Goal: Communication & Community: Answer question/provide support

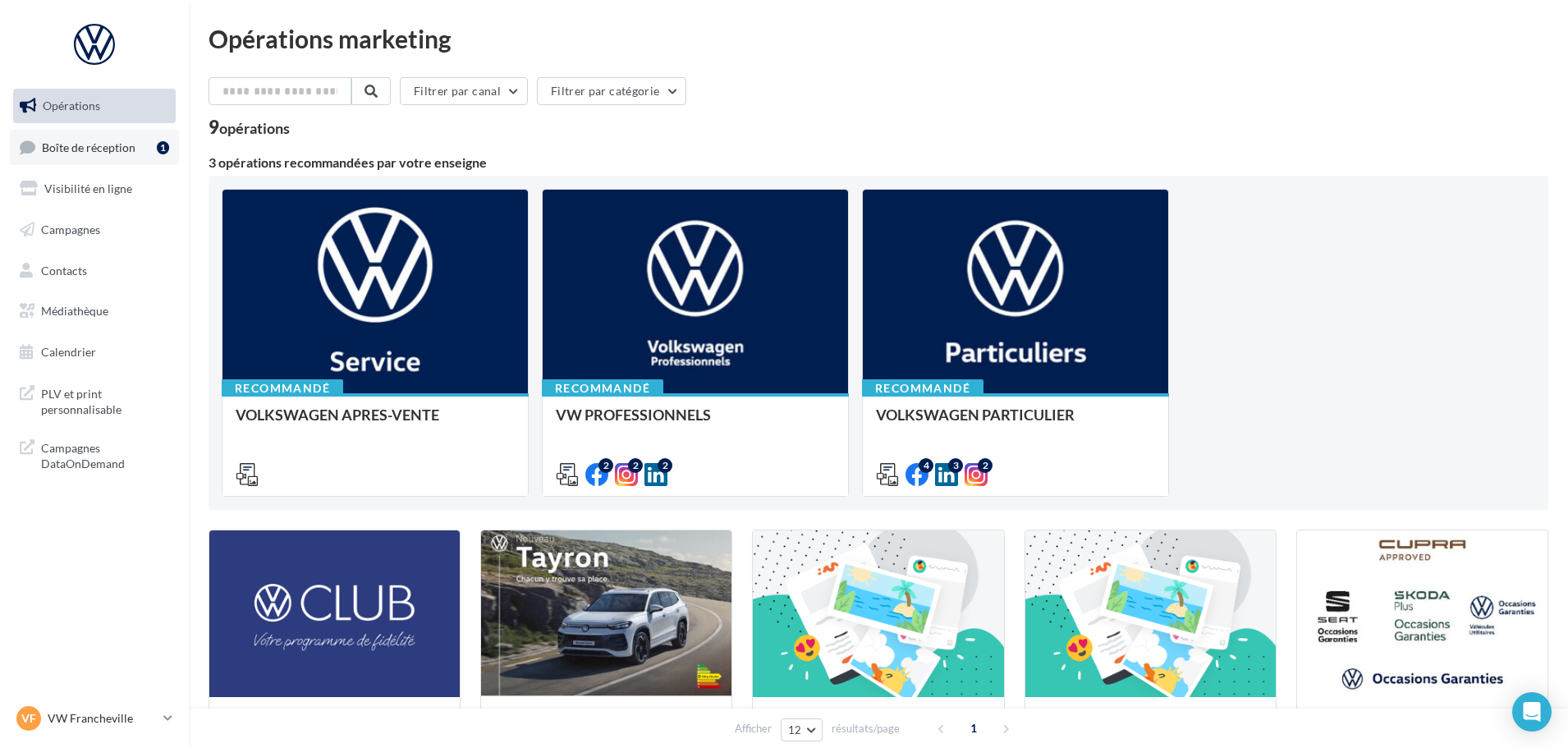
click at [96, 138] on link "Boîte de réception 1" at bounding box center [95, 148] width 169 height 35
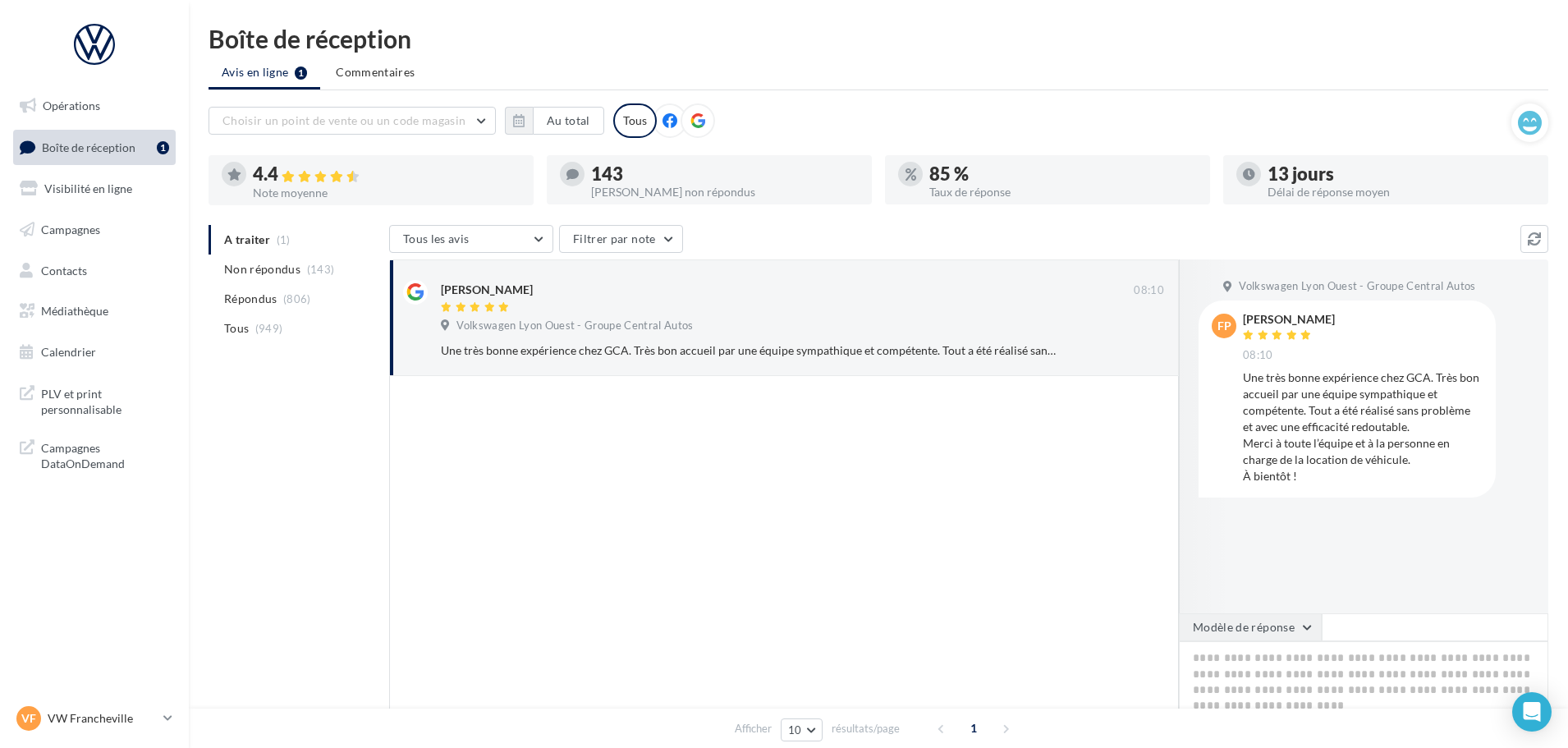
click at [1284, 626] on button "Modèle de réponse" at bounding box center [1250, 626] width 143 height 28
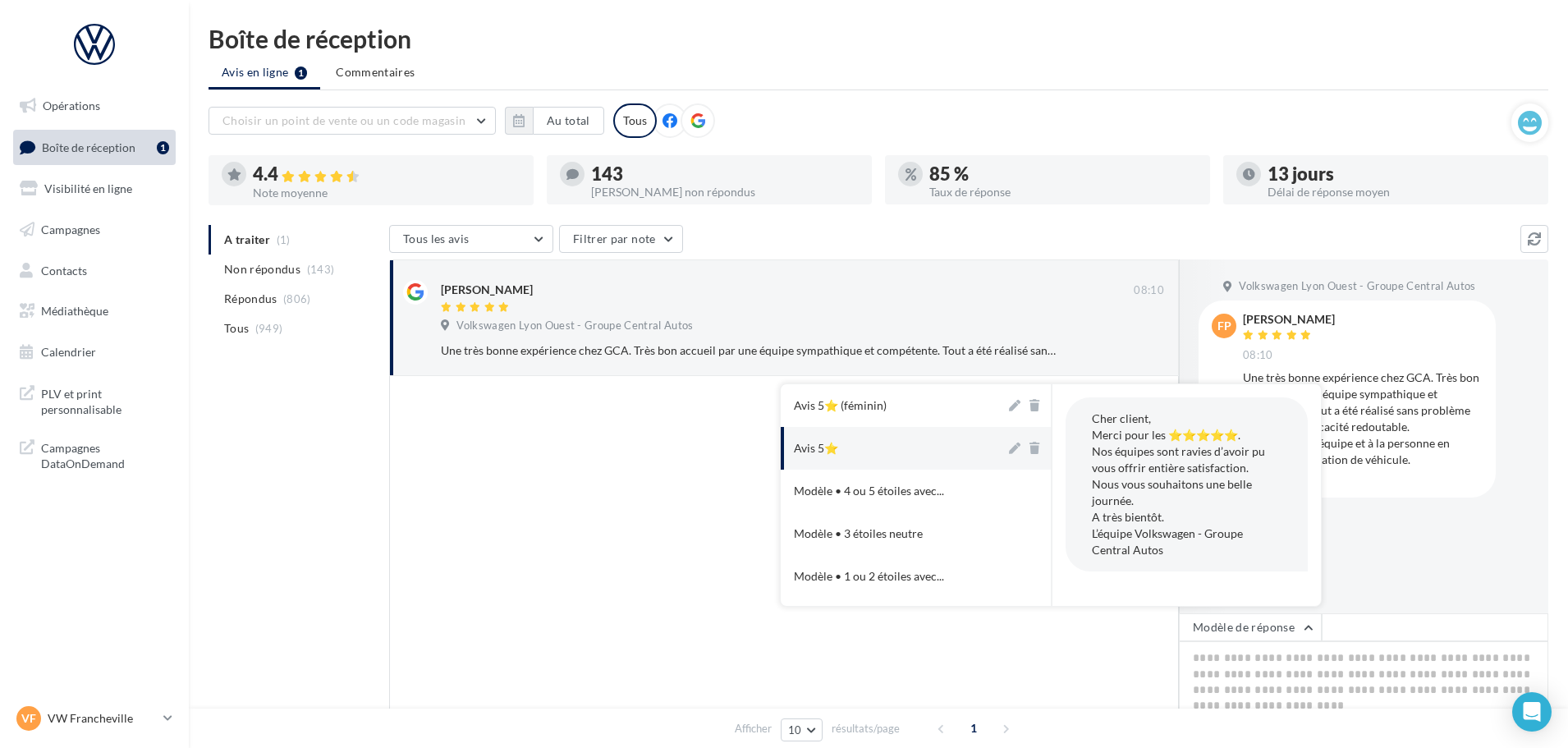
click at [914, 437] on button "Avis 5⭐" at bounding box center [893, 448] width 225 height 43
type textarea "**********"
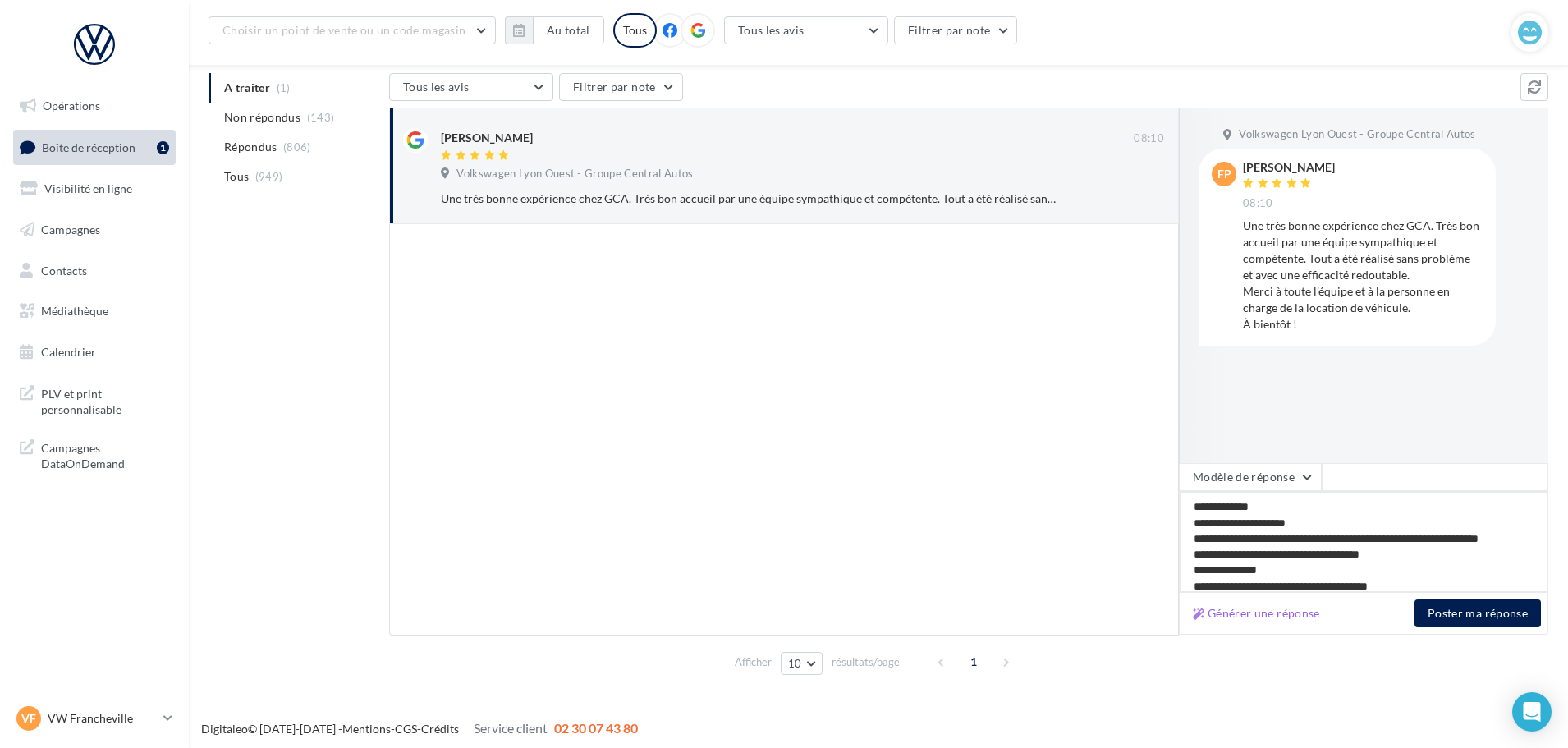
scroll to position [156, 0]
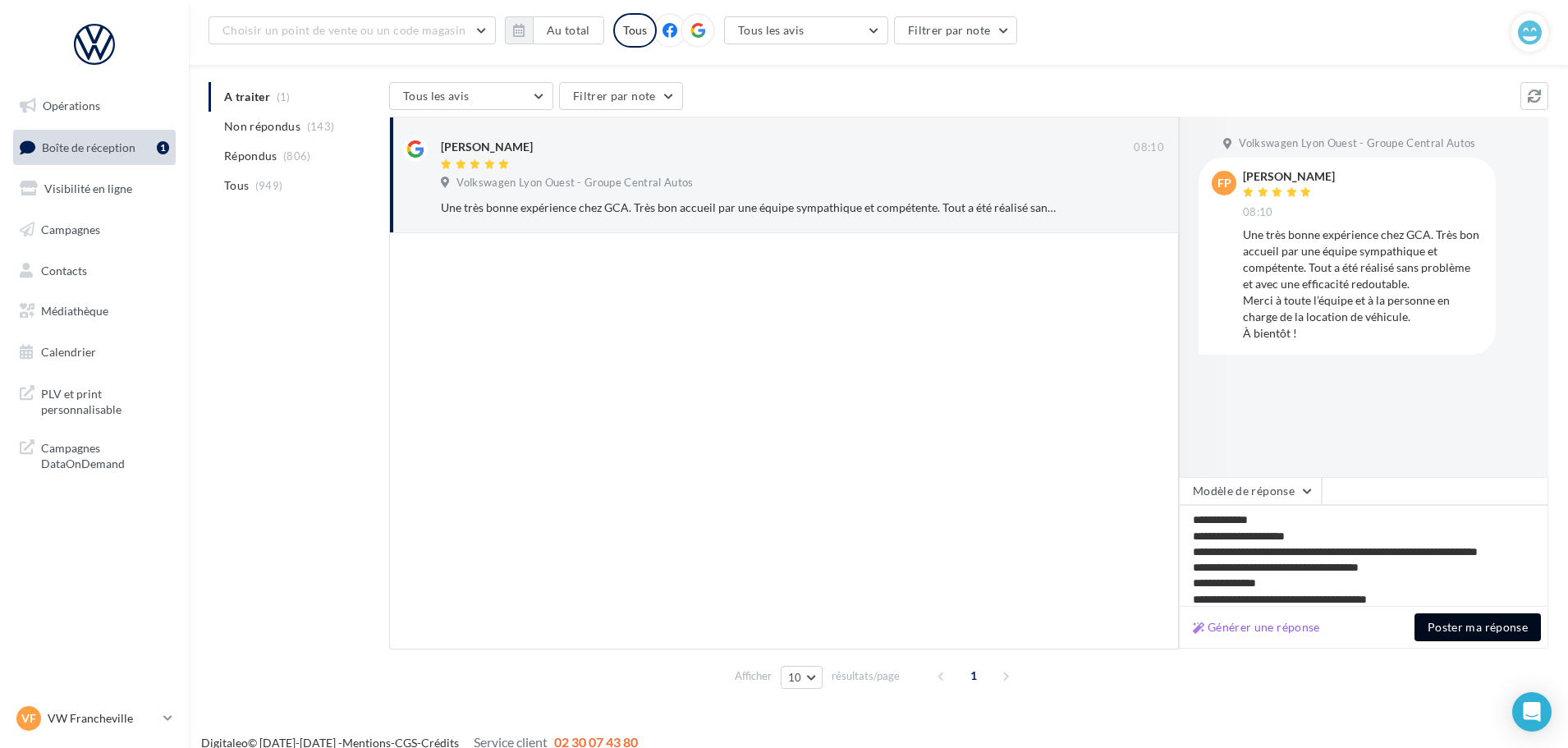
drag, startPoint x: 1474, startPoint y: 620, endPoint x: 1462, endPoint y: 625, distance: 13.0
click at [1474, 623] on button "Poster ma réponse" at bounding box center [1477, 626] width 127 height 28
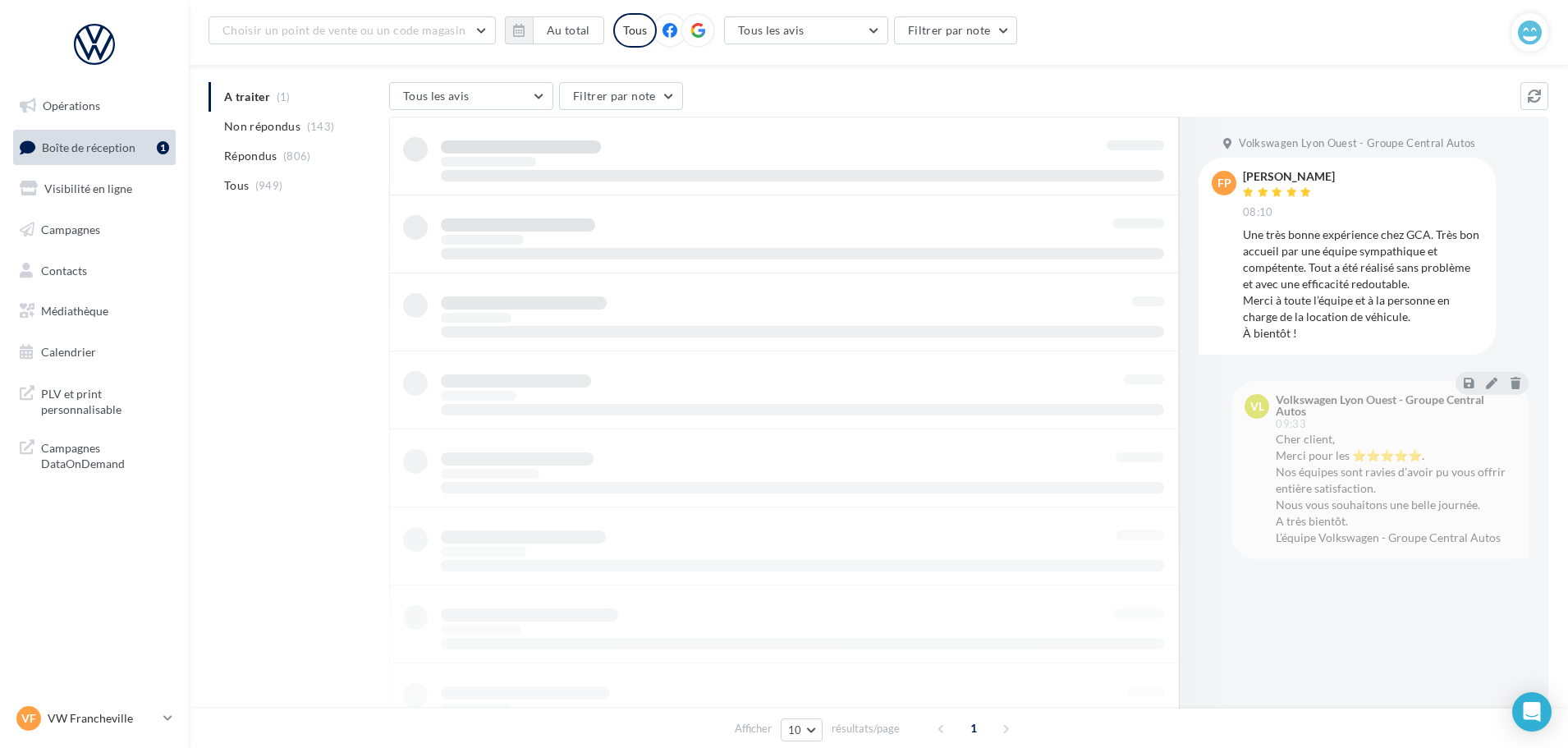
scroll to position [26, 0]
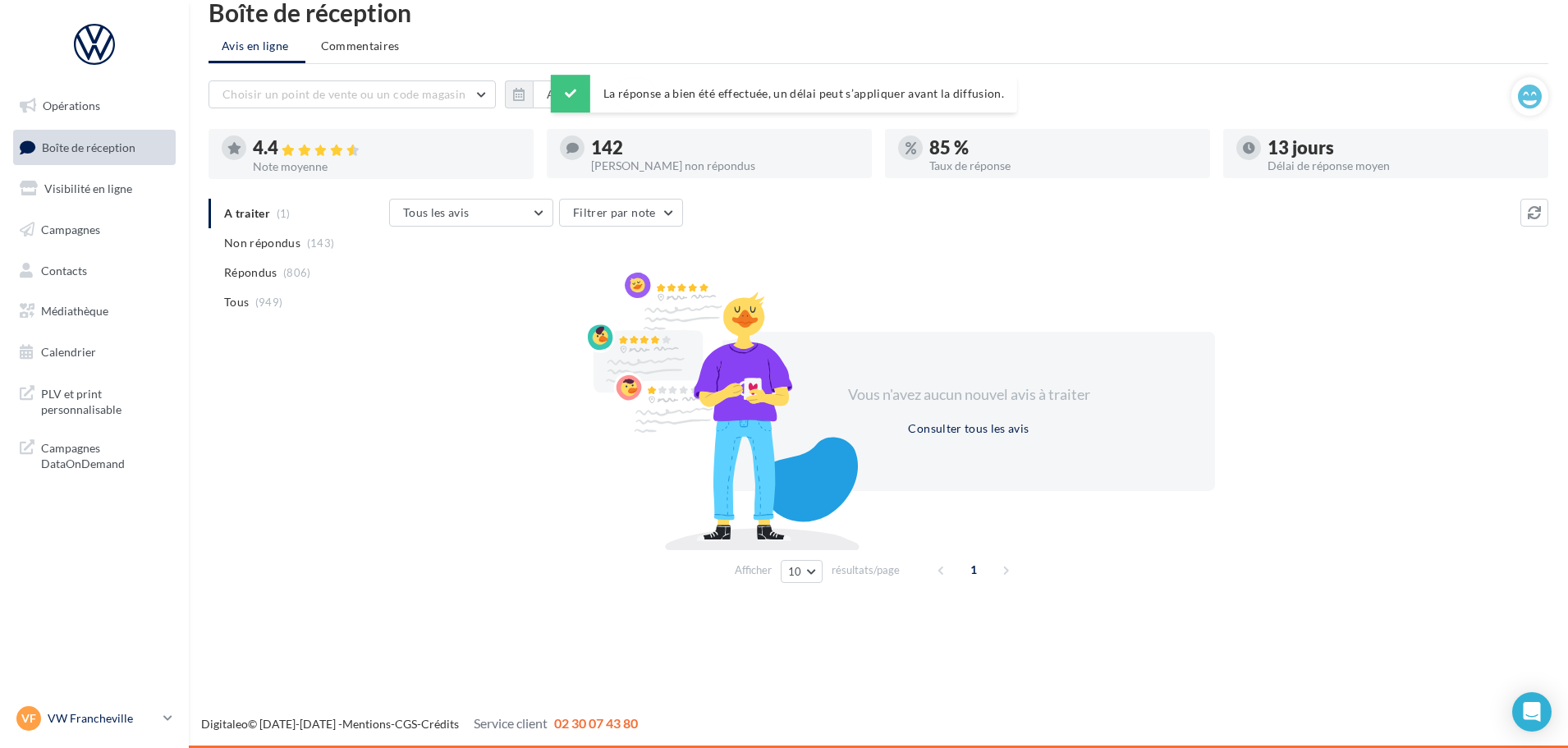
click at [87, 712] on p "VW Francheville" at bounding box center [102, 719] width 109 height 17
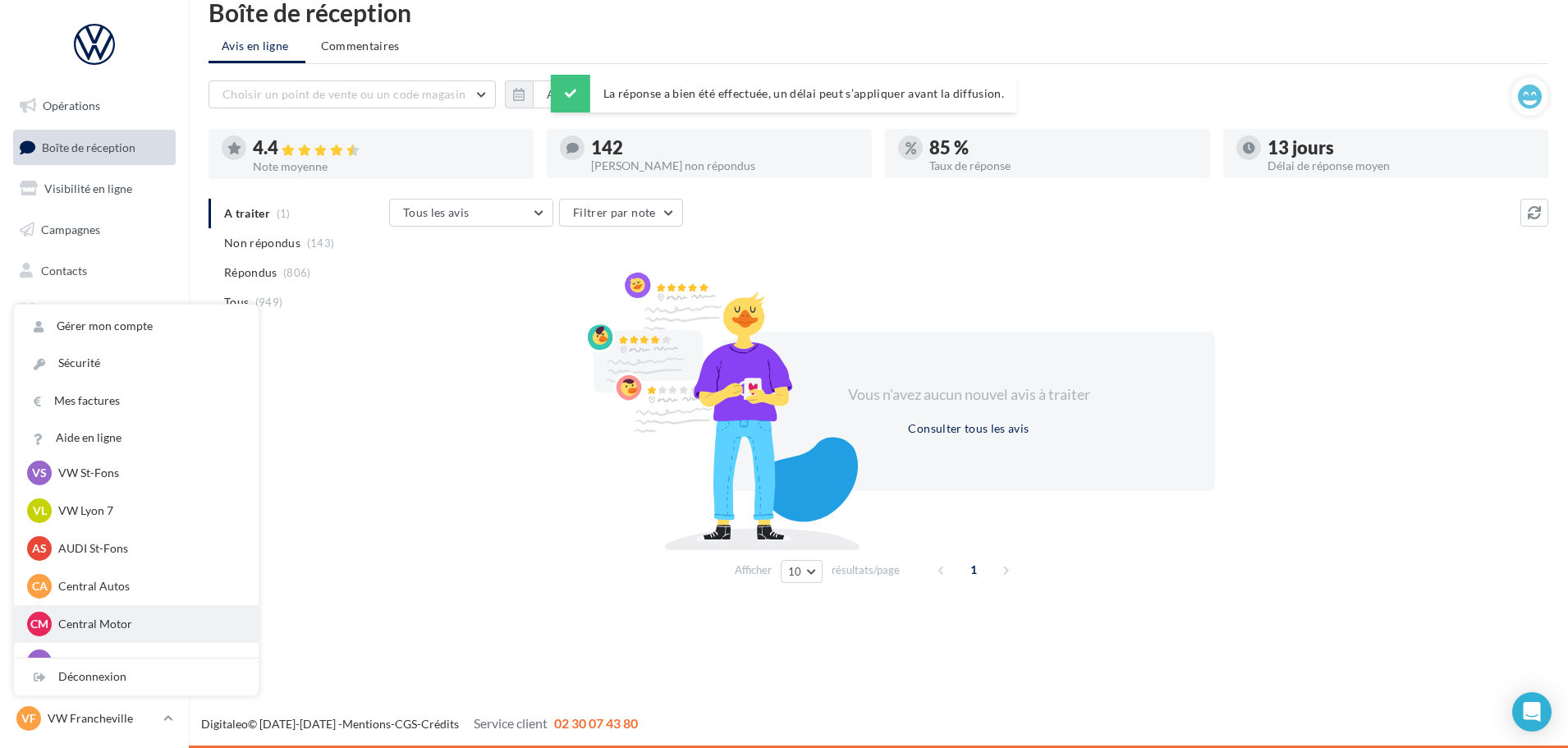
scroll to position [226, 0]
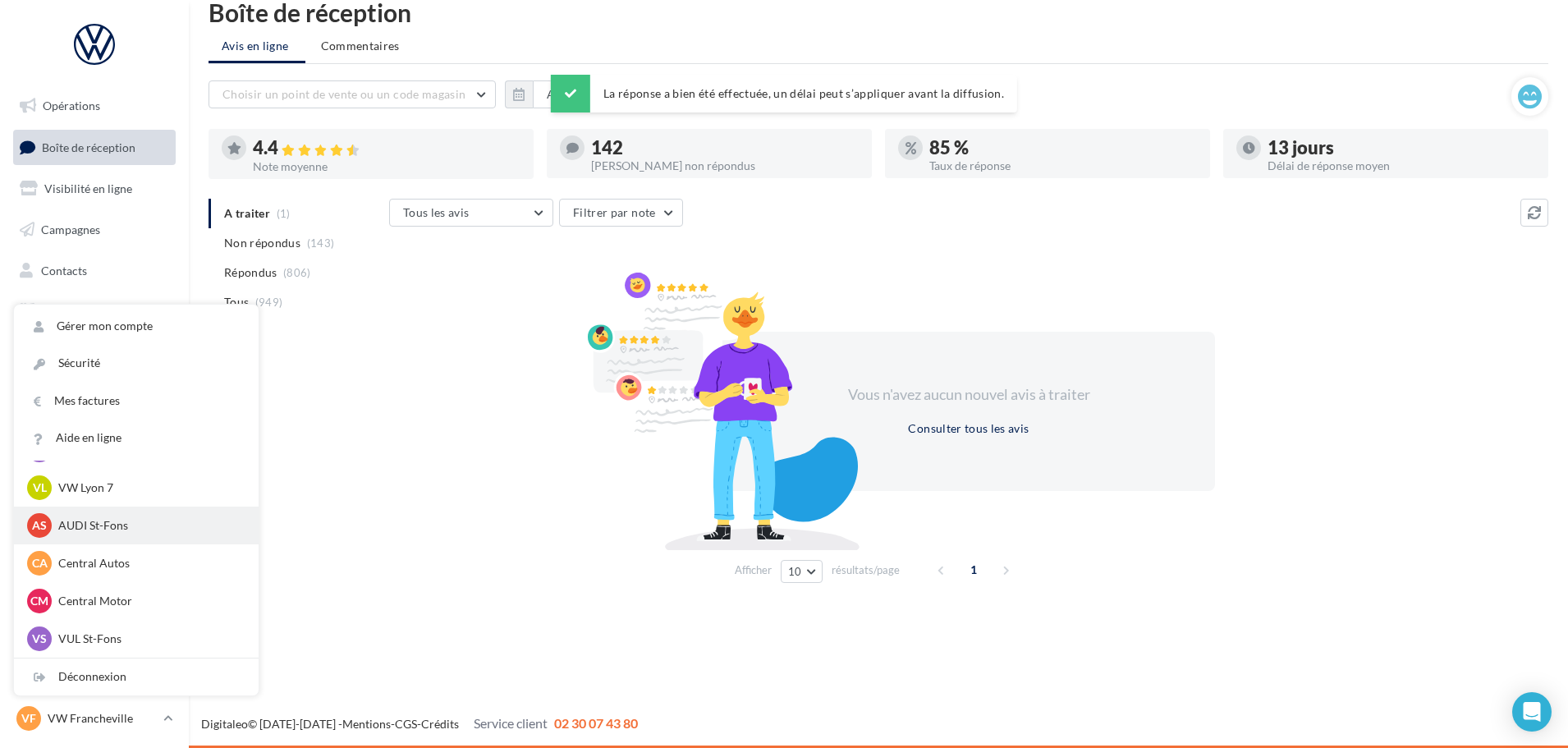
click at [127, 536] on div "AS AUDI St-Fons audi-[GEOGRAPHIC_DATA]-gru" at bounding box center [136, 525] width 218 height 24
